Goal: Task Accomplishment & Management: Complete application form

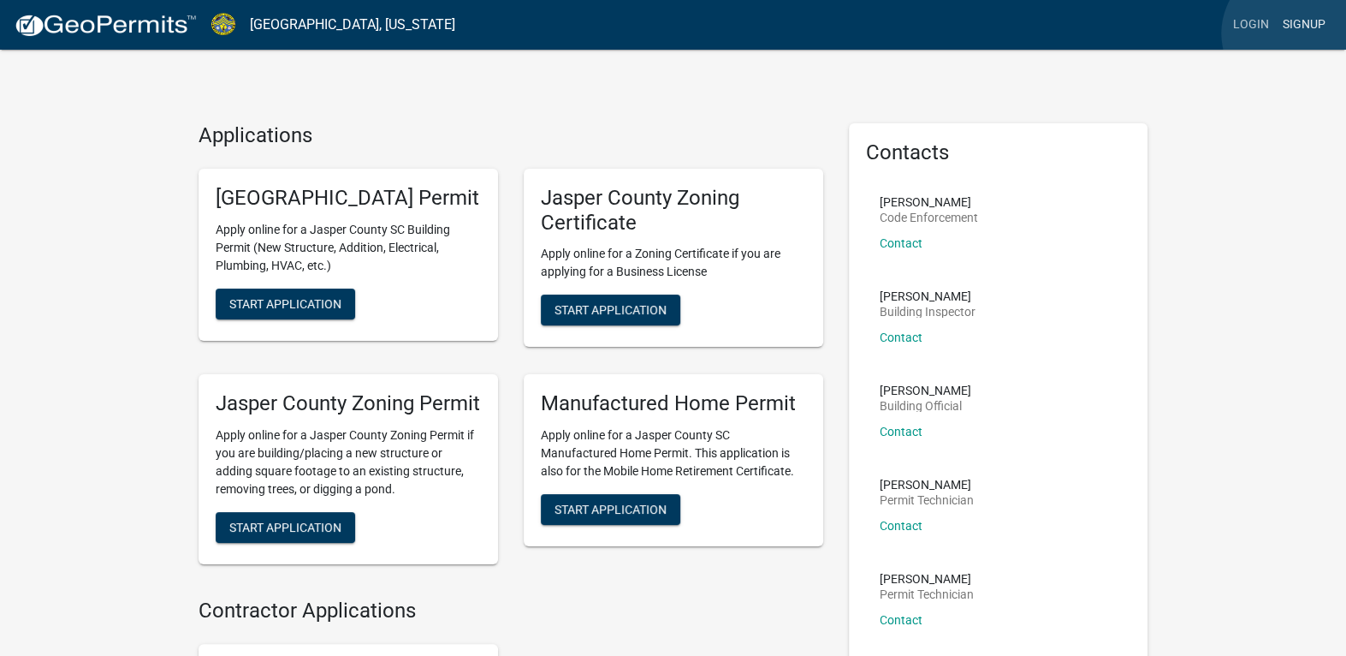
click at [1292, 33] on link "Signup" at bounding box center [1304, 25] width 56 height 33
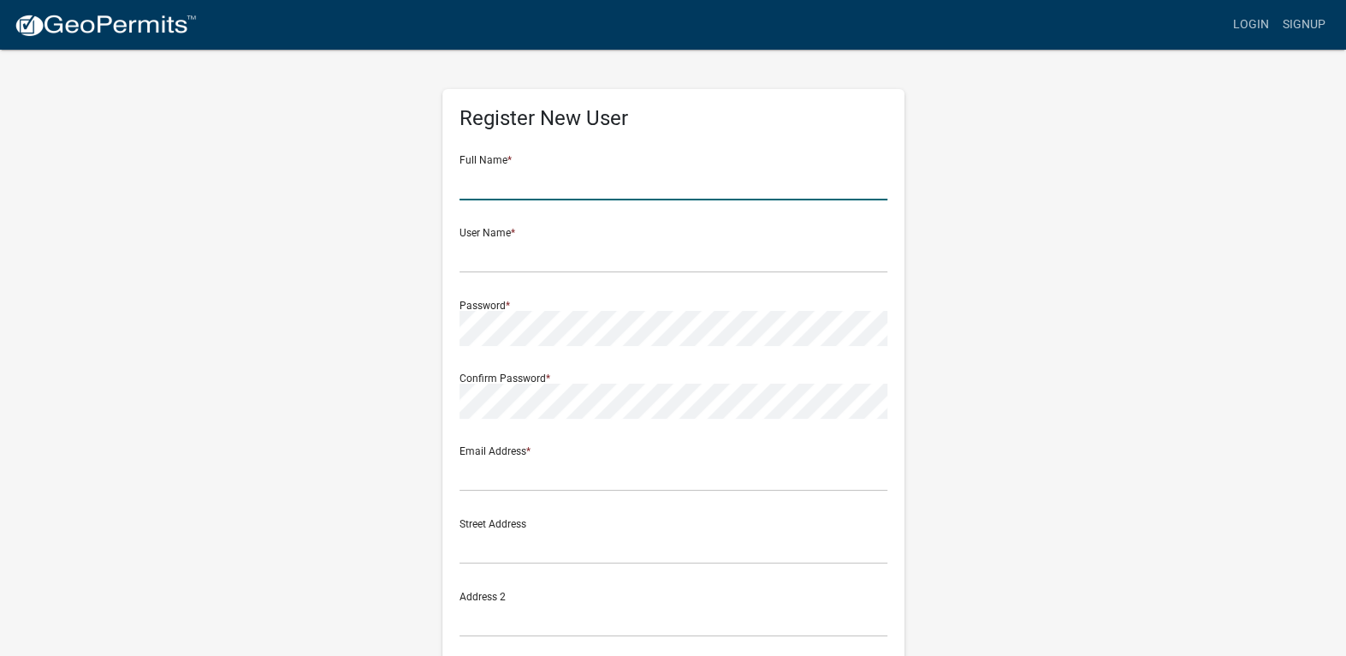
click at [514, 178] on input "text" at bounding box center [674, 182] width 428 height 35
type input "Orlando Nunez"
click at [501, 261] on input "text" at bounding box center [674, 255] width 428 height 35
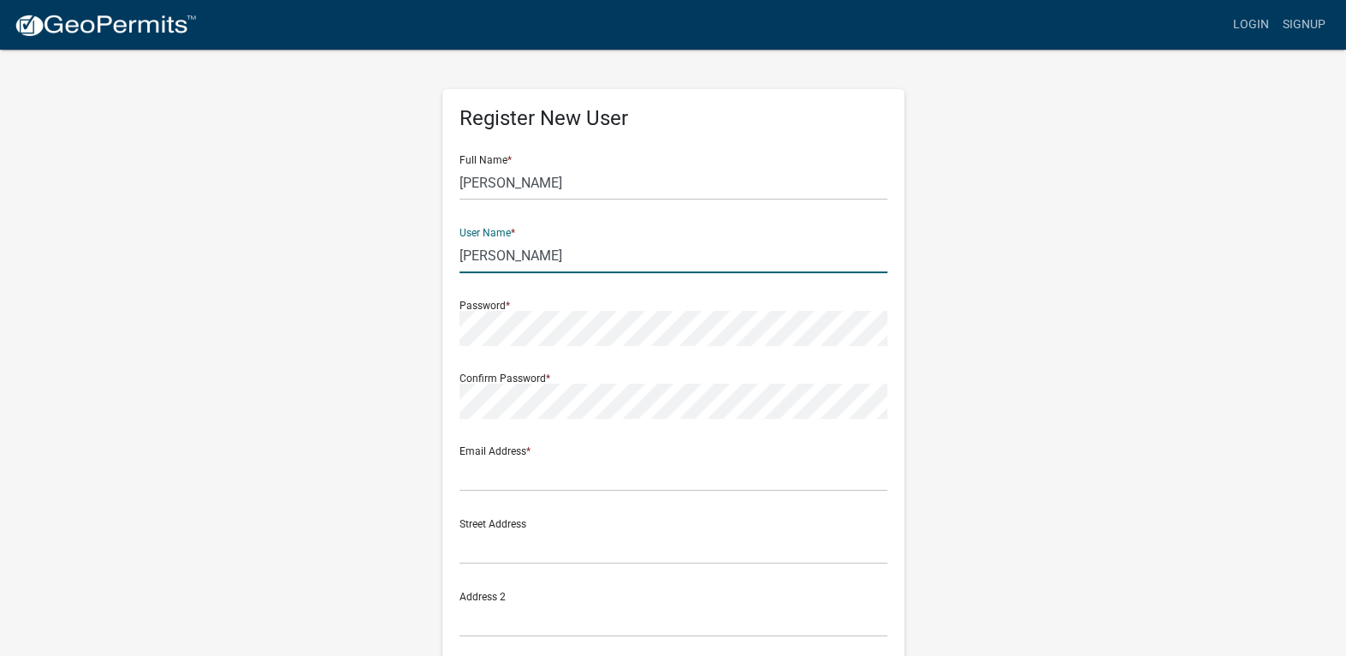
click at [502, 255] on input "Nunez Orlando" at bounding box center [674, 255] width 428 height 35
type input "NunezOrlando1"
click at [330, 289] on div "Register New User Full Name * Orlando Nunez User Name * NunezOrlando1 Password …" at bounding box center [674, 506] width 976 height 916
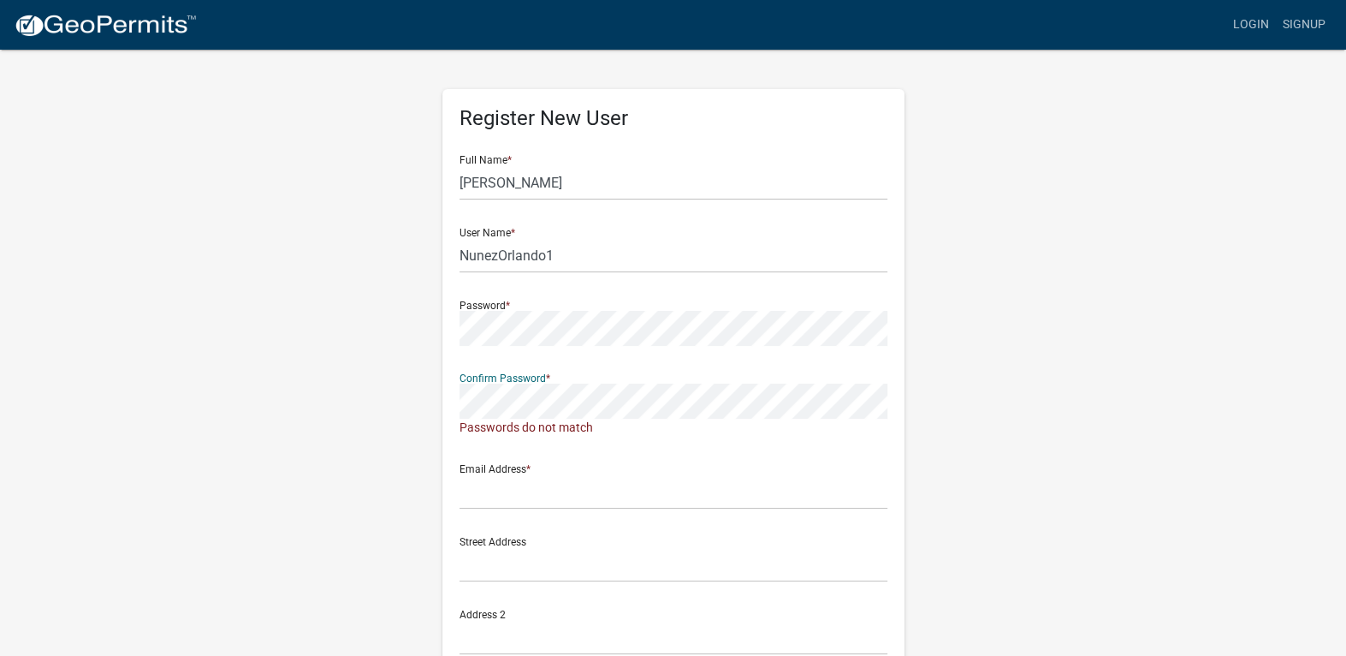
click at [401, 395] on div "Register New User Full Name * Orlando Nunez User Name * NunezOrlando1 Password …" at bounding box center [674, 515] width 976 height 934
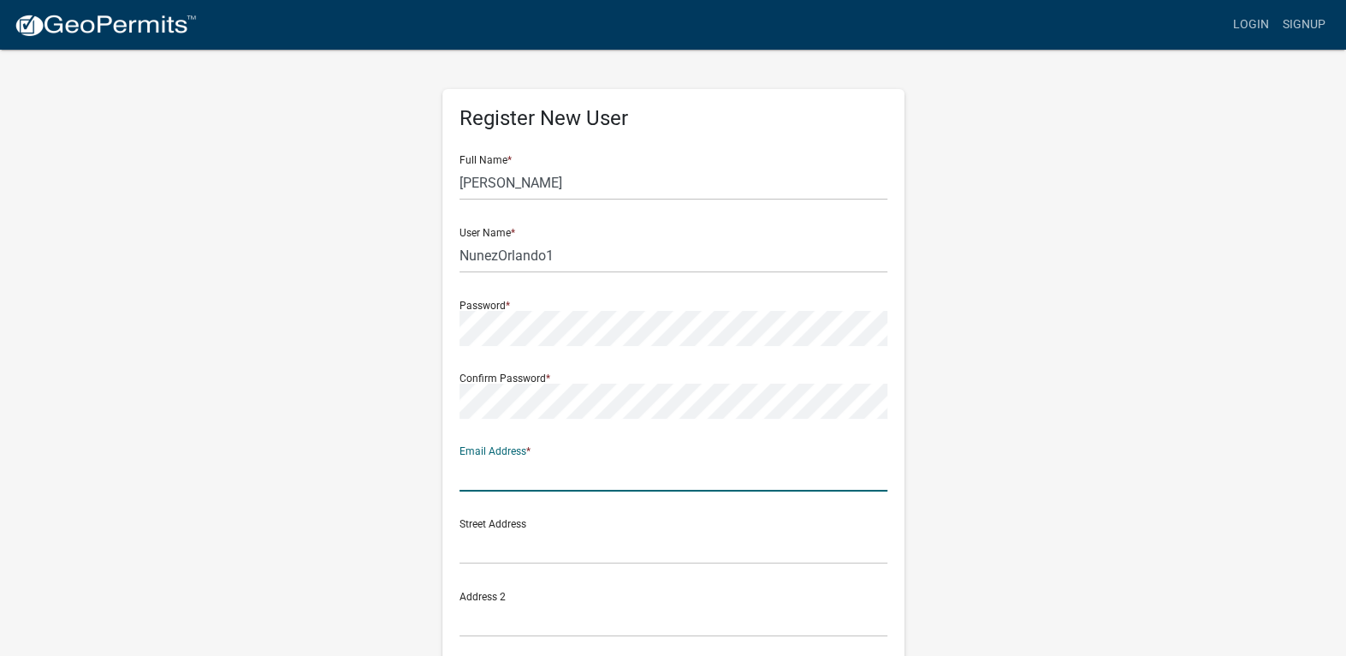
click at [479, 482] on input "text" at bounding box center [674, 473] width 428 height 35
drag, startPoint x: 689, startPoint y: 470, endPoint x: 437, endPoint y: 469, distance: 252.5
click at [437, 469] on div "Register New User Full Name * Orlando Nunez User Name * NunezOrlando1 Password …" at bounding box center [674, 506] width 488 height 916
type input "nuneznunez11@outlook.com"
click at [542, 552] on input "text" at bounding box center [674, 546] width 428 height 35
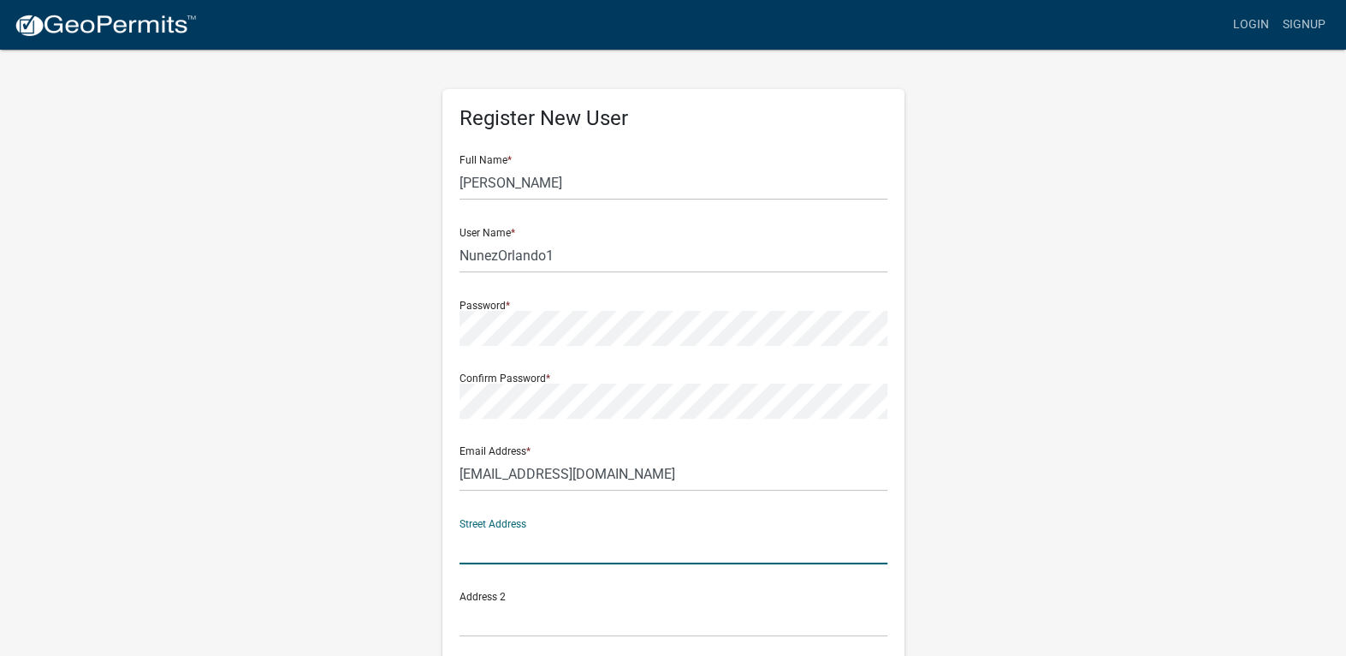
paste input "nuneznunez11@outlook.com"
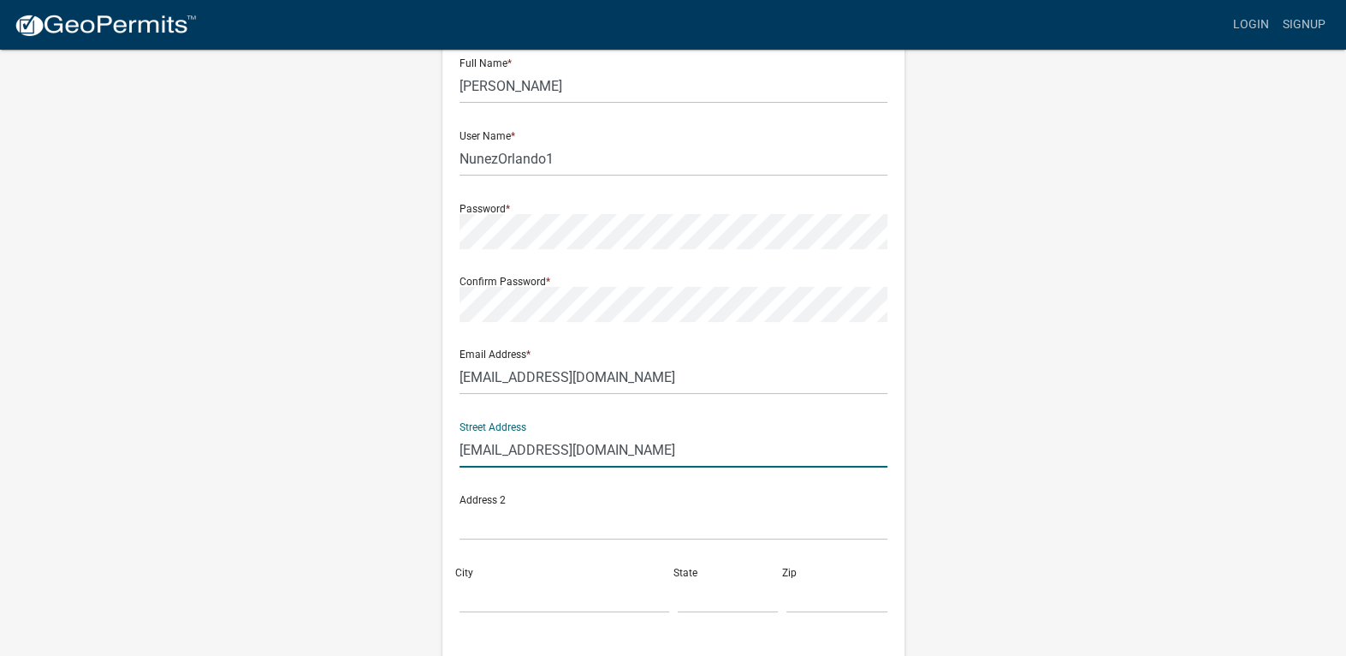
scroll to position [307, 0]
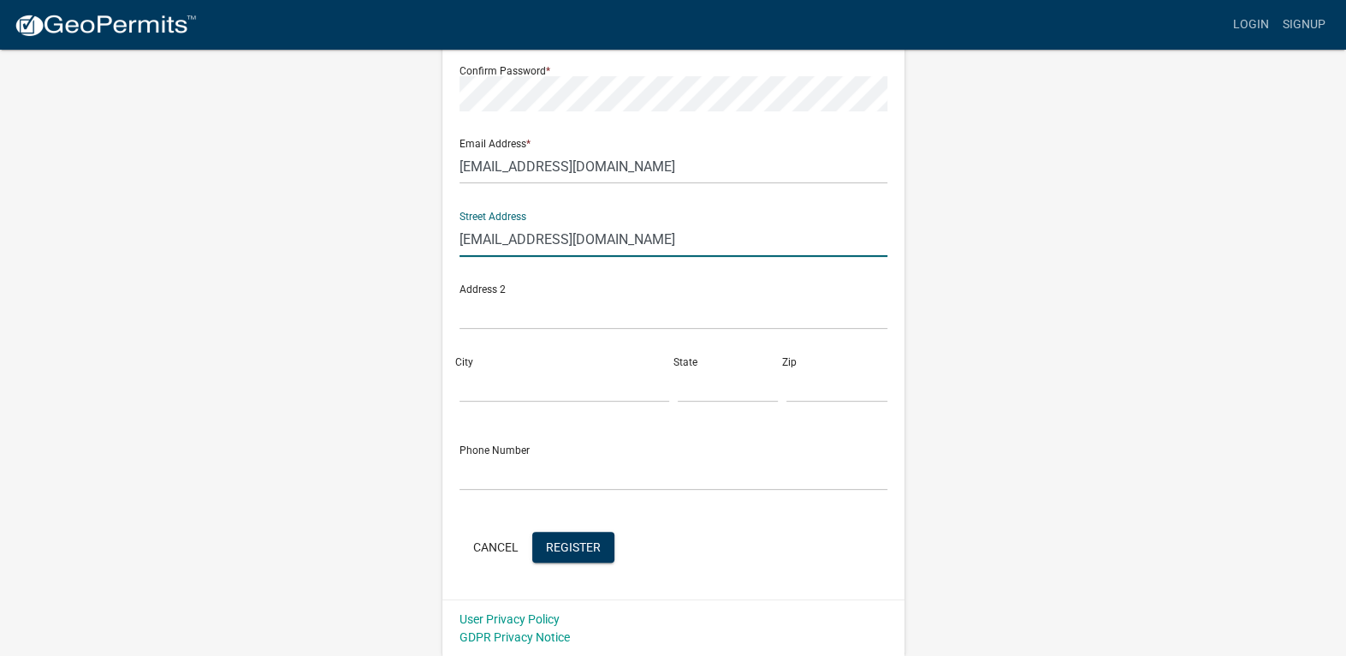
type input "nuneznunez11@outlook.com"
click at [517, 367] on input "City" at bounding box center [565, 384] width 210 height 35
type input "ridgeland"
click at [728, 388] on input "text" at bounding box center [728, 384] width 101 height 35
type input "SC"
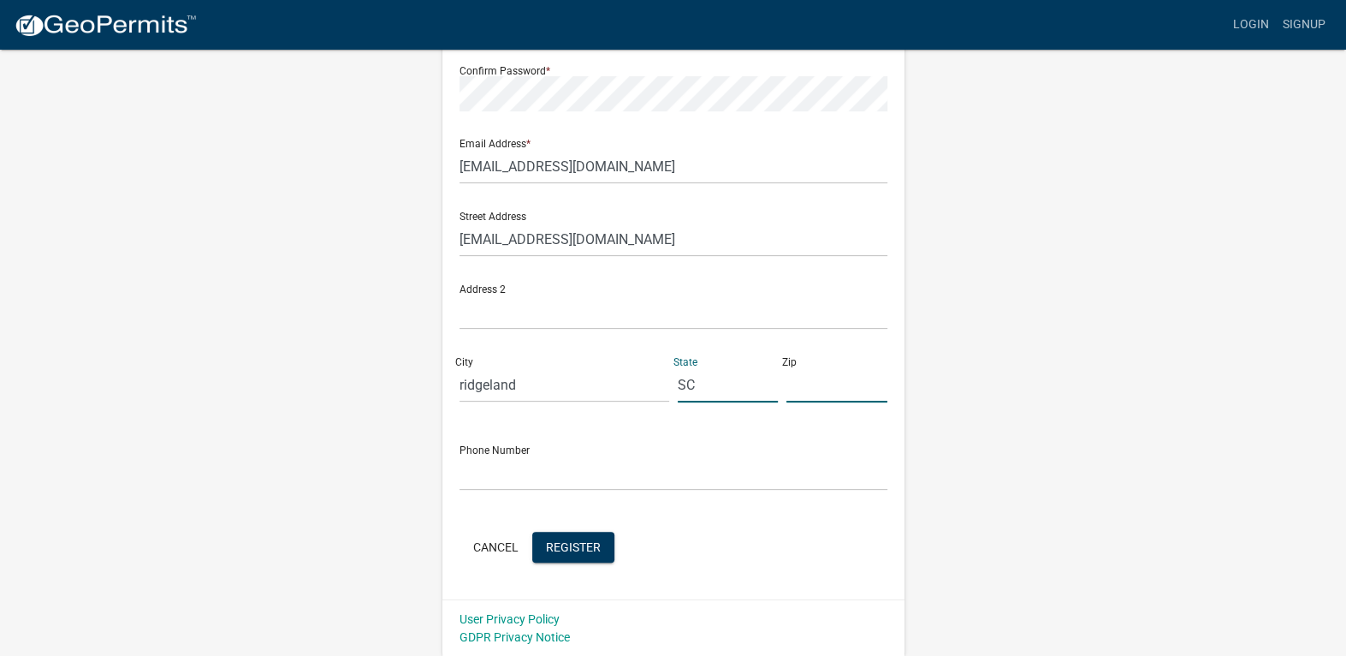
type input "29926"
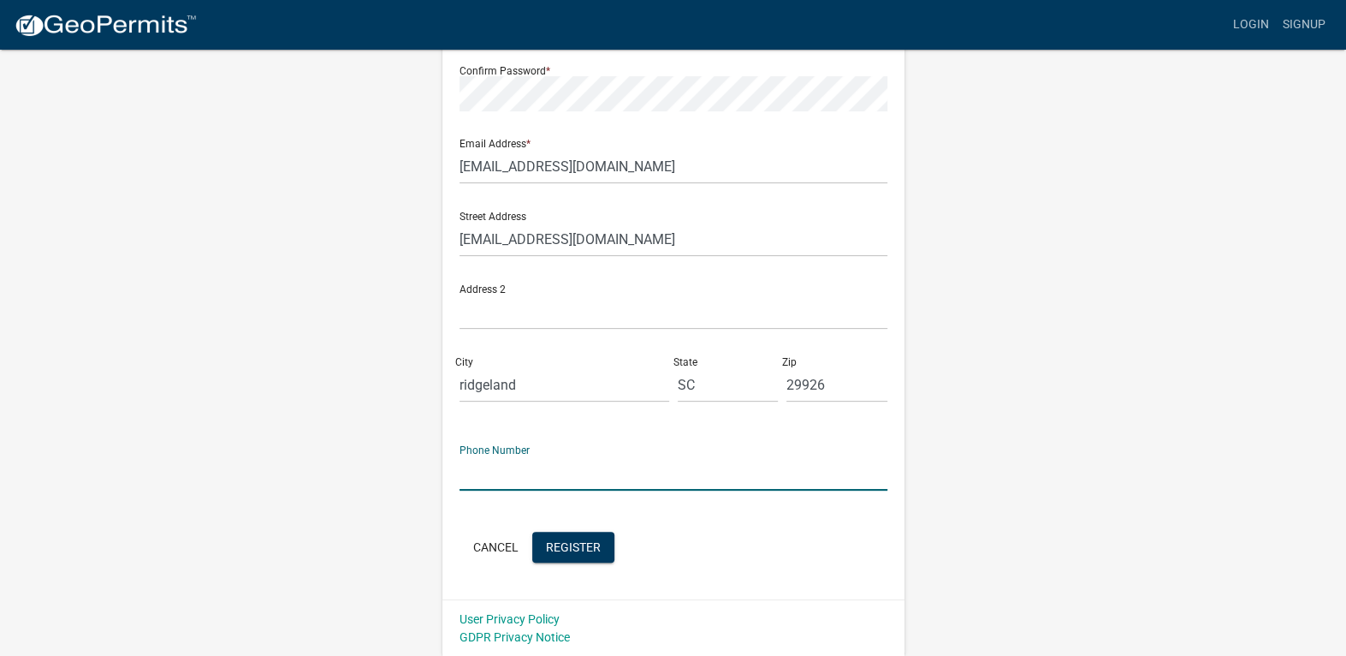
click at [611, 488] on input "text" at bounding box center [674, 472] width 428 height 35
type input "951-503-9885"
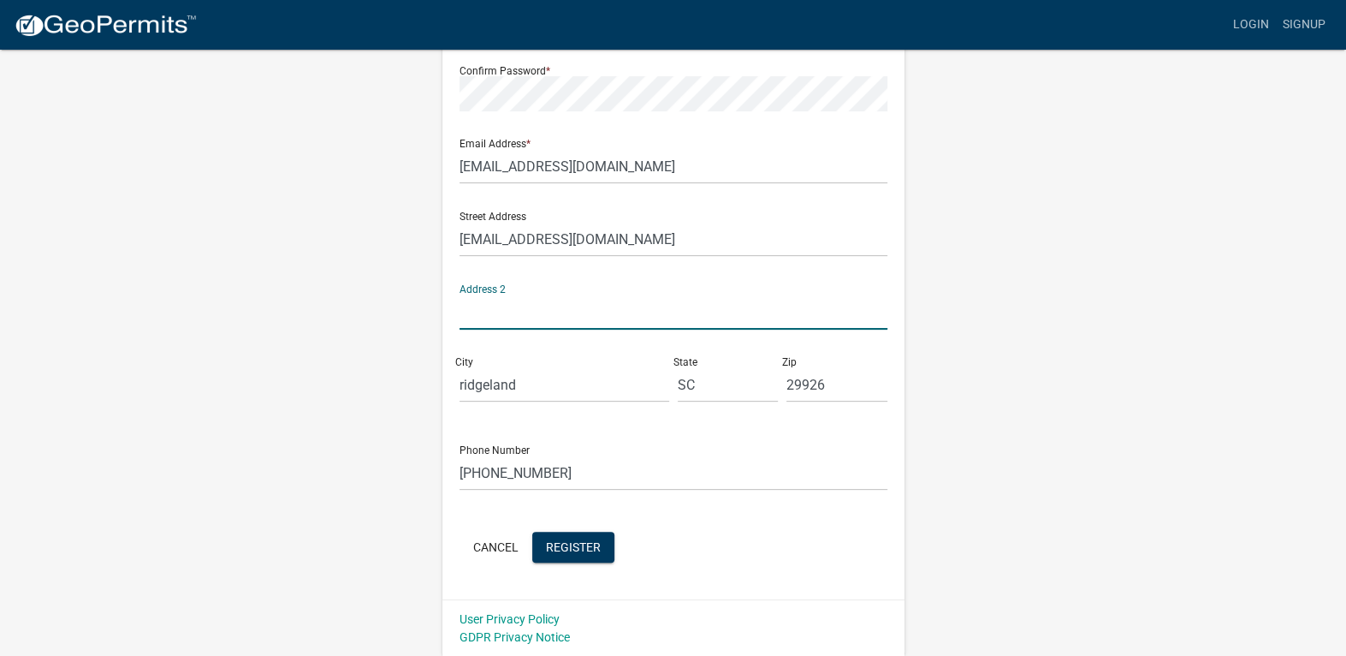
click at [609, 296] on input "text" at bounding box center [674, 311] width 428 height 35
type input "121 Forest st"
click at [595, 537] on button "Register" at bounding box center [573, 547] width 82 height 31
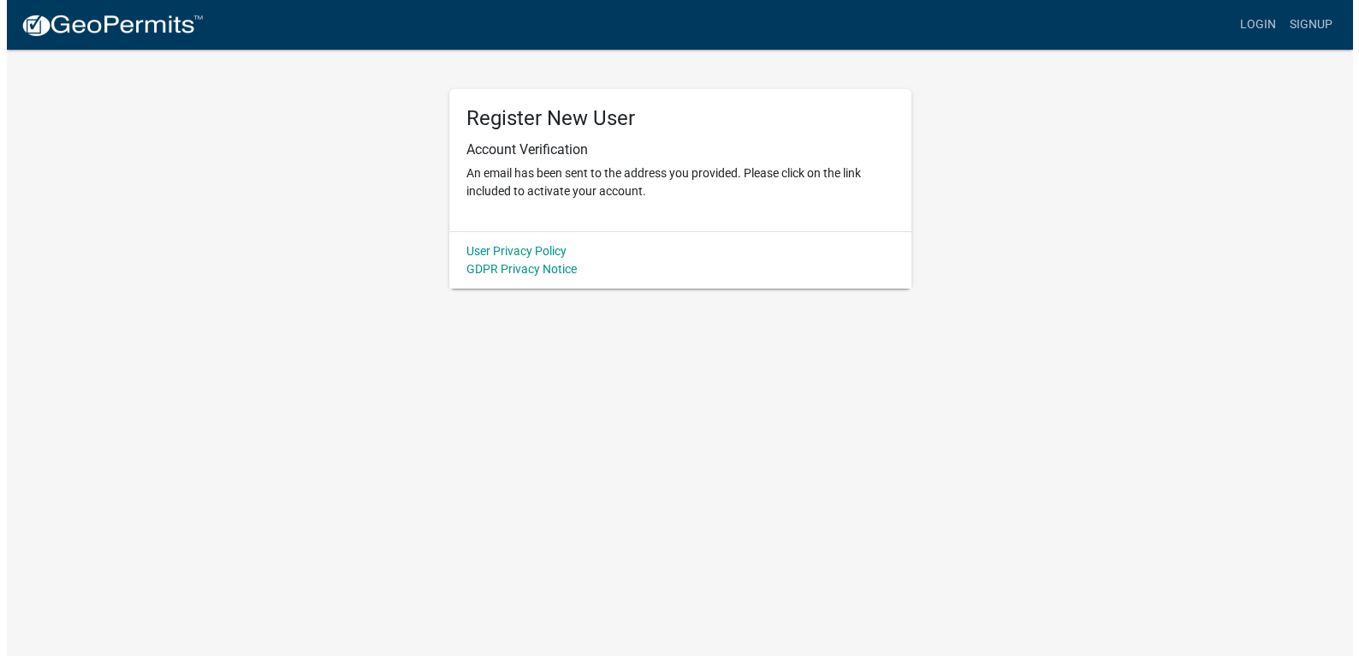
scroll to position [0, 0]
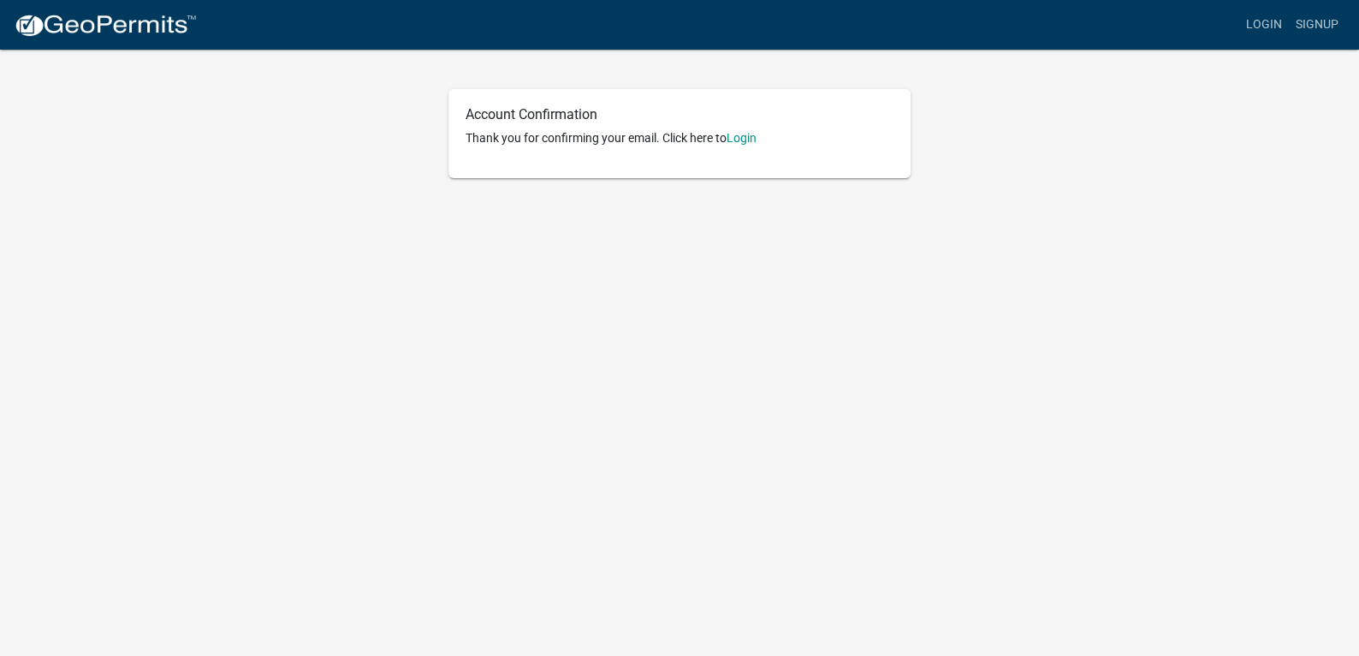
click at [763, 136] on p "Thank you for confirming your email. Click here to [GEOGRAPHIC_DATA]" at bounding box center [680, 138] width 428 height 18
click at [754, 140] on link "Login" at bounding box center [742, 138] width 30 height 14
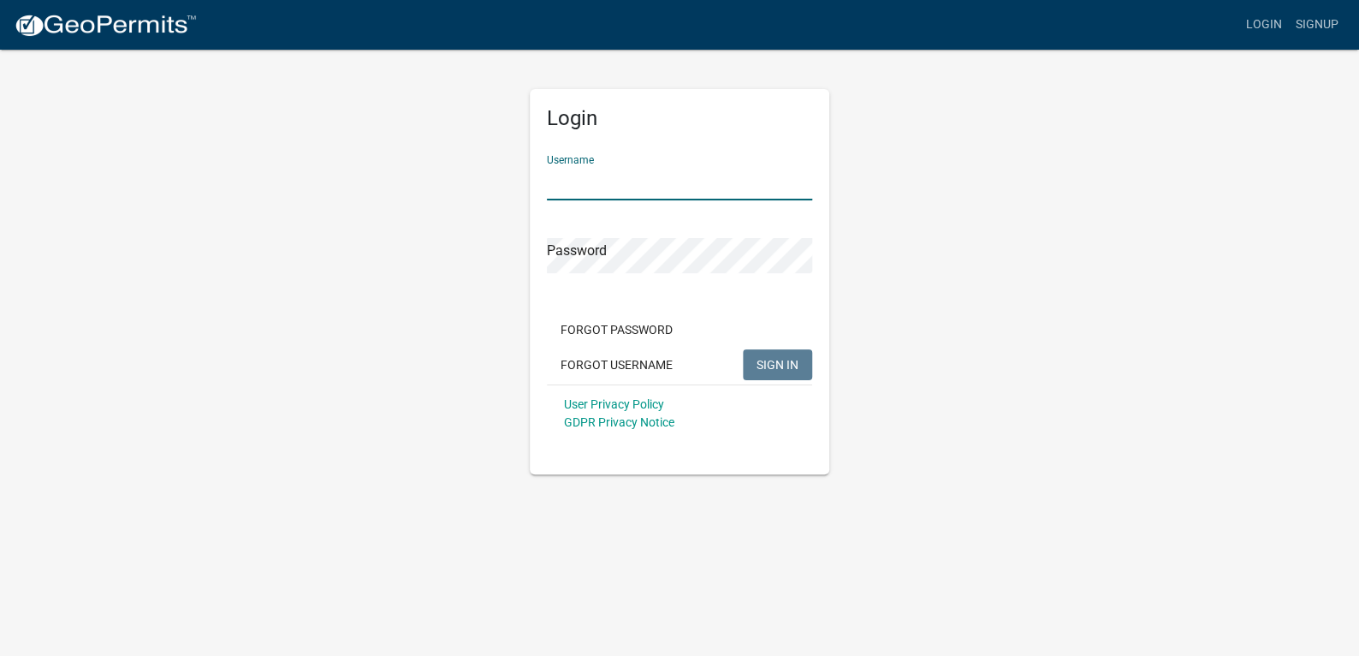
click at [635, 185] on input "Username" at bounding box center [679, 182] width 265 height 35
type input "NunezOrlando1"
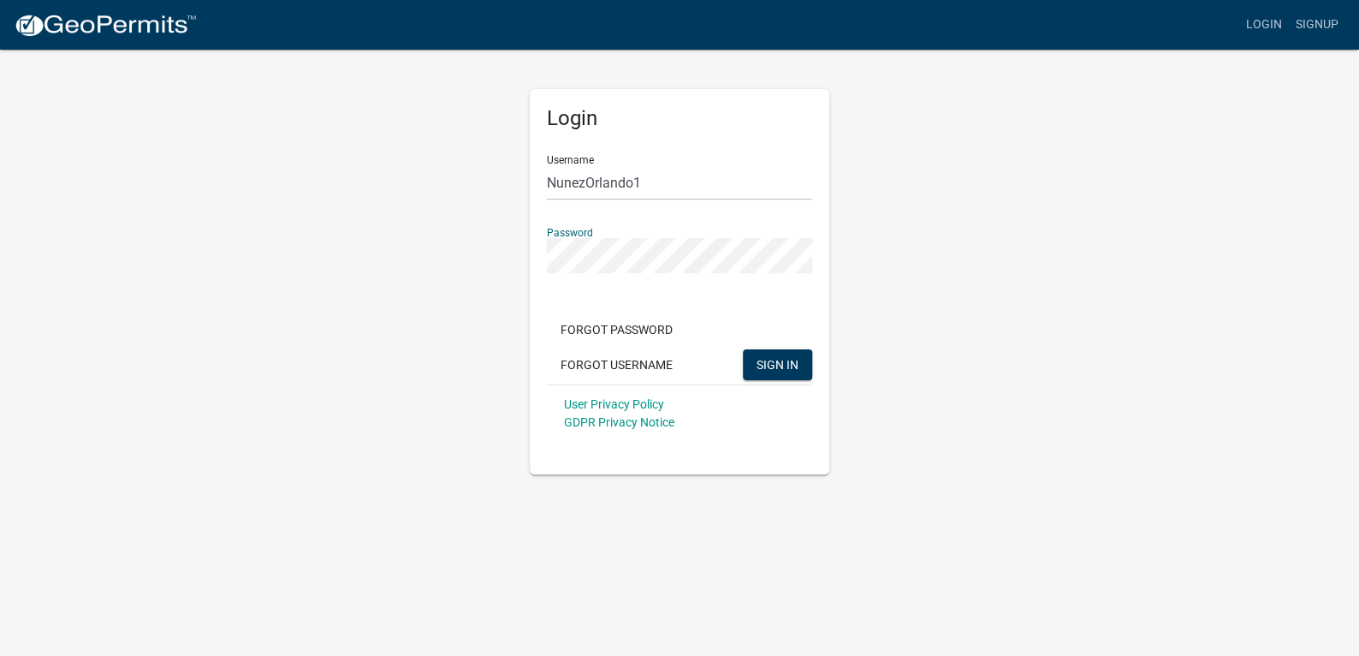
click at [743, 349] on button "SIGN IN" at bounding box center [777, 364] width 69 height 31
